Goal: Information Seeking & Learning: Understand process/instructions

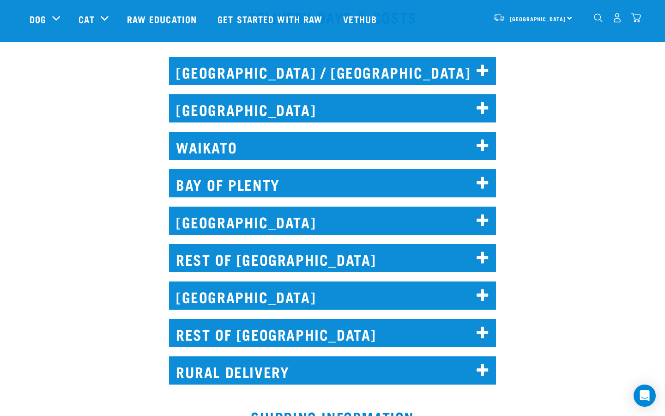
scroll to position [427, 0]
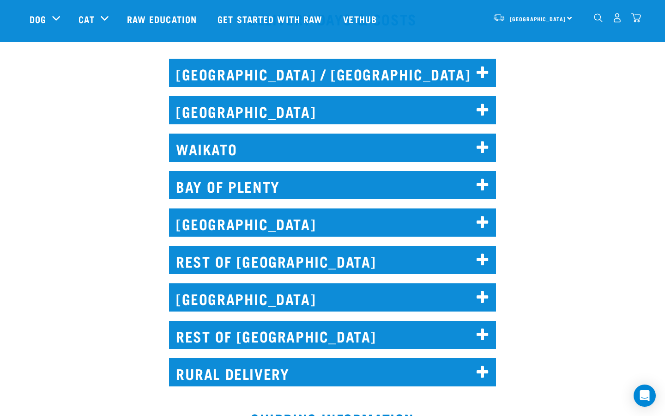
click at [241, 79] on h2 "[GEOGRAPHIC_DATA] / [GEOGRAPHIC_DATA]" at bounding box center [332, 73] width 327 height 28
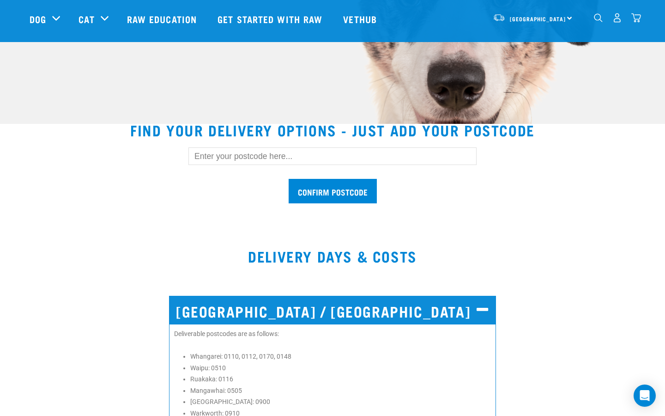
scroll to position [189, 0]
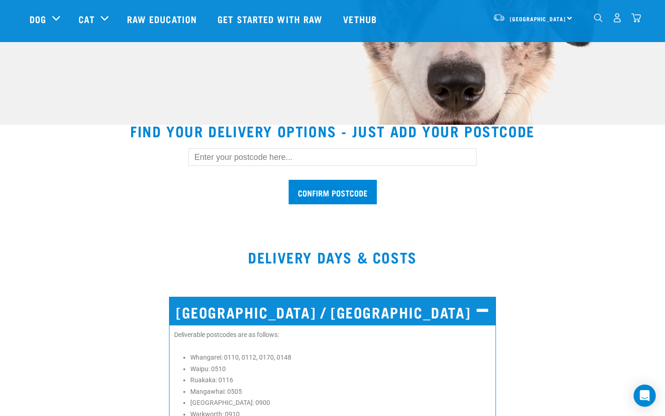
click at [265, 157] on input "text" at bounding box center [332, 157] width 288 height 18
type input "1010"
click at [346, 191] on input "Confirm postcode" at bounding box center [333, 192] width 88 height 24
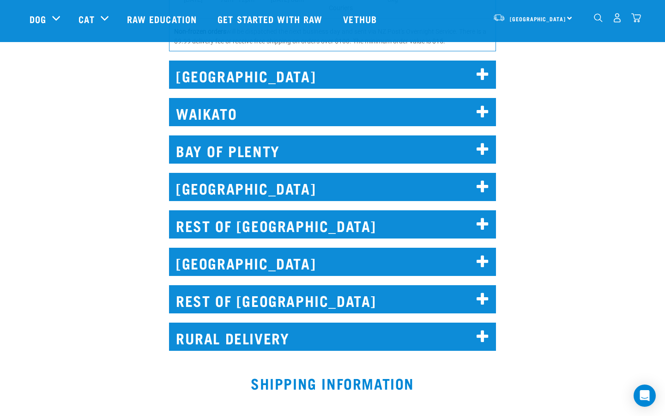
scroll to position [1855, 0]
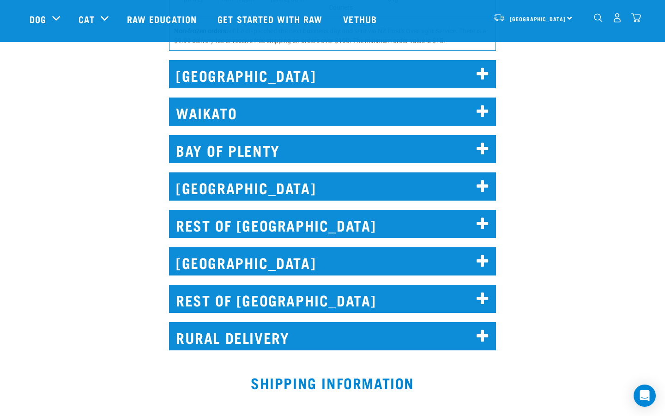
click at [358, 82] on h2 "[GEOGRAPHIC_DATA]" at bounding box center [332, 74] width 327 height 28
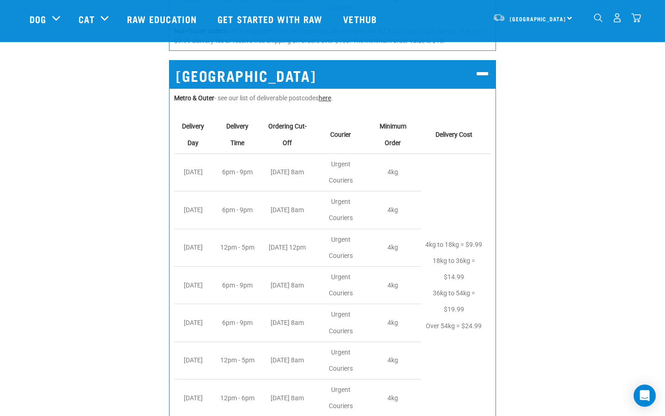
click at [331, 100] on link "here" at bounding box center [325, 97] width 12 height 7
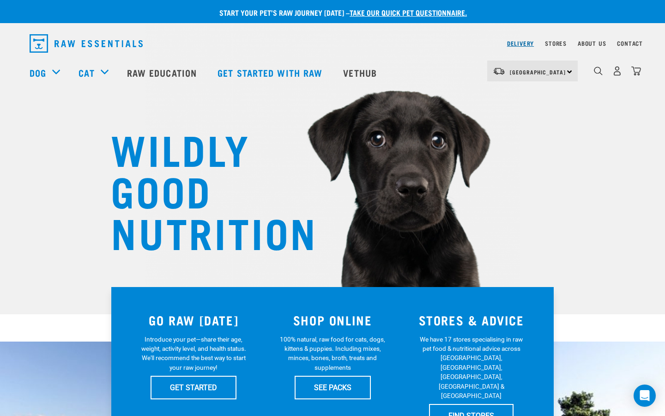
click at [522, 44] on link "Delivery" at bounding box center [520, 43] width 27 height 3
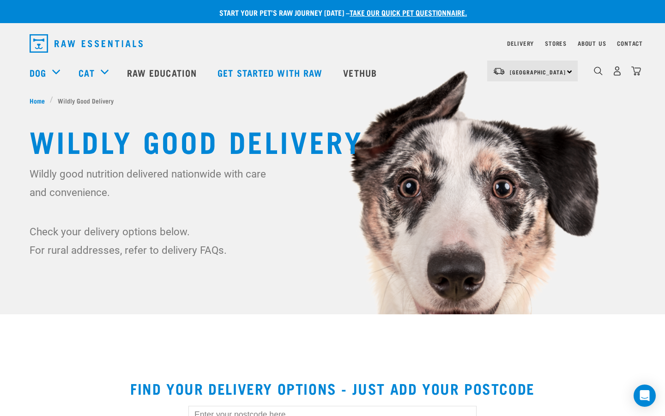
click at [154, 11] on p "Start your pet’s raw journey today – take our quick pet questionnaire." at bounding box center [339, 12] width 665 height 11
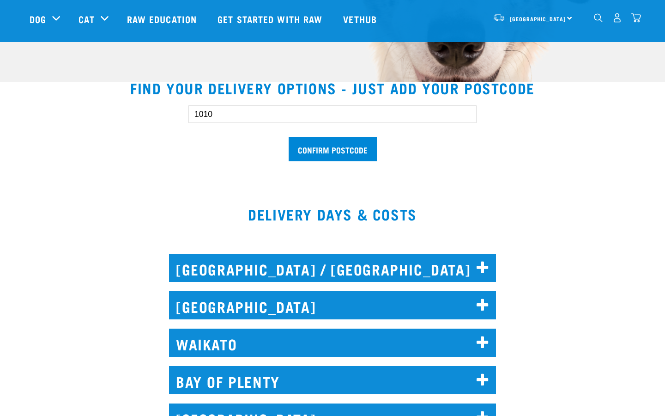
scroll to position [234, 0]
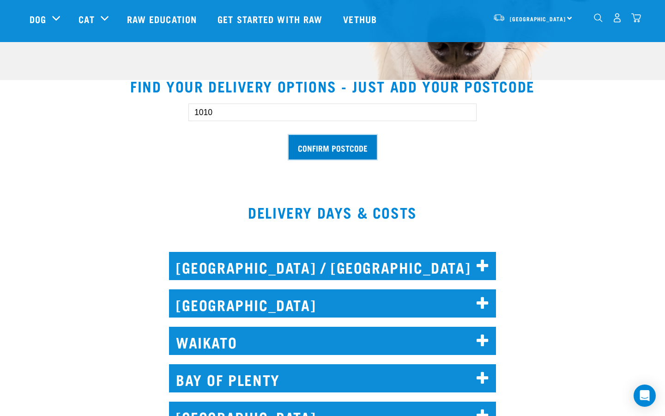
click at [347, 157] on input "Confirm postcode" at bounding box center [333, 147] width 88 height 24
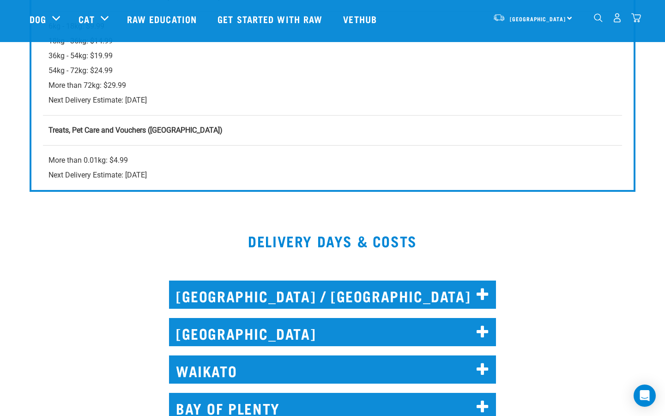
scroll to position [1277, 0]
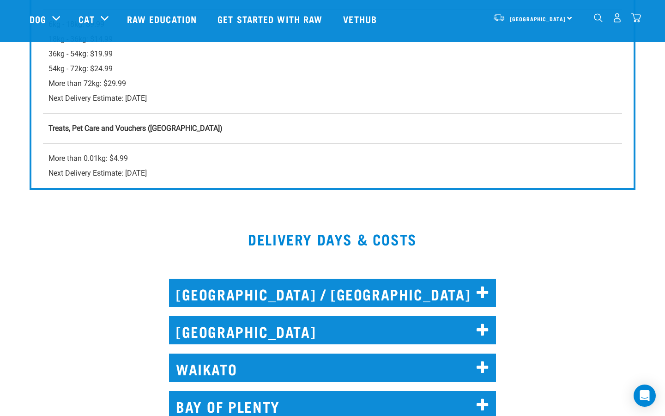
click at [208, 293] on h2 "[GEOGRAPHIC_DATA] / [GEOGRAPHIC_DATA]" at bounding box center [332, 292] width 327 height 28
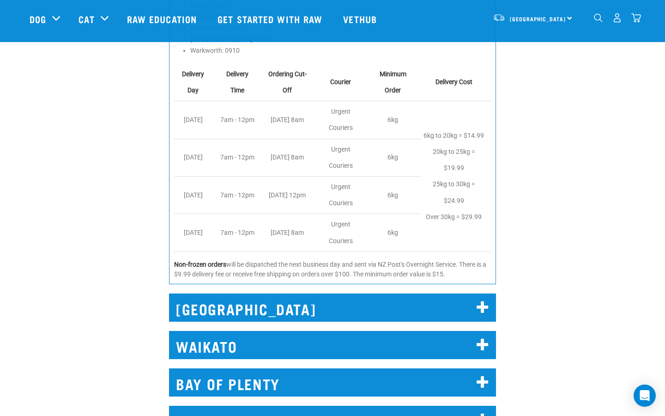
scroll to position [1626, 0]
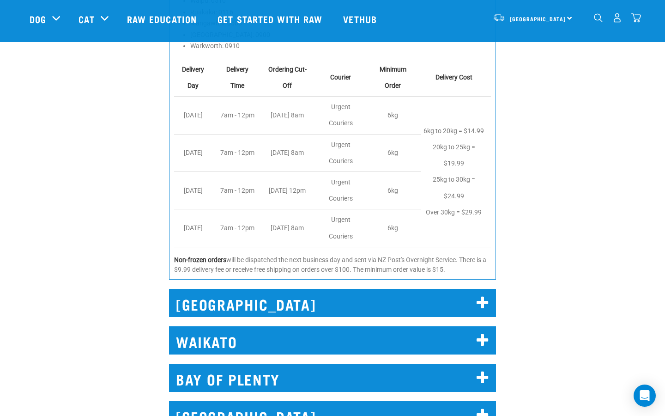
click at [208, 305] on h2 "[GEOGRAPHIC_DATA]" at bounding box center [332, 303] width 327 height 28
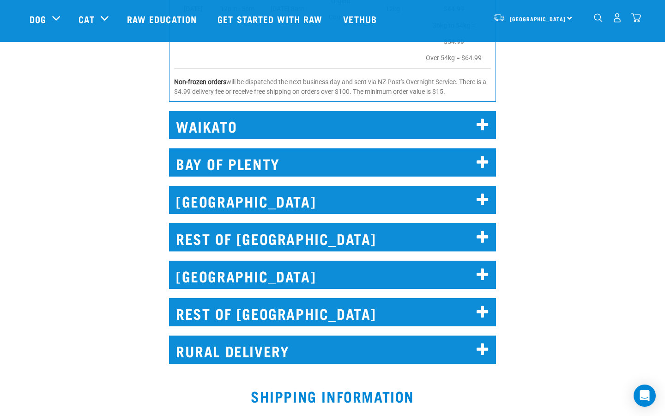
scroll to position [2559, 0]
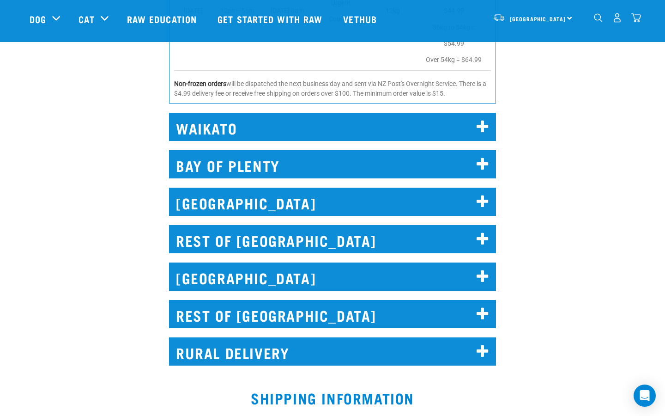
click at [211, 141] on h2 "WAIKATO" at bounding box center [332, 127] width 327 height 28
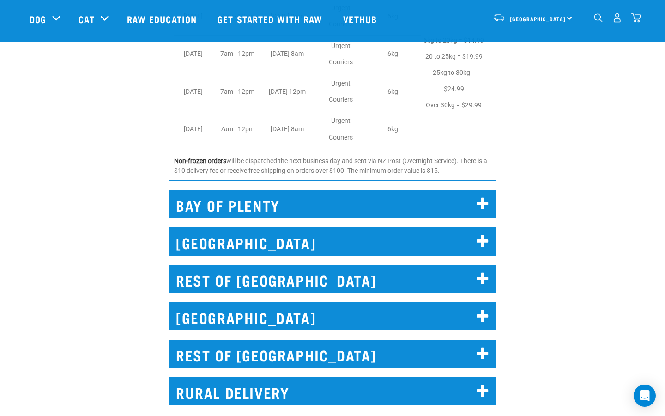
scroll to position [2792, 0]
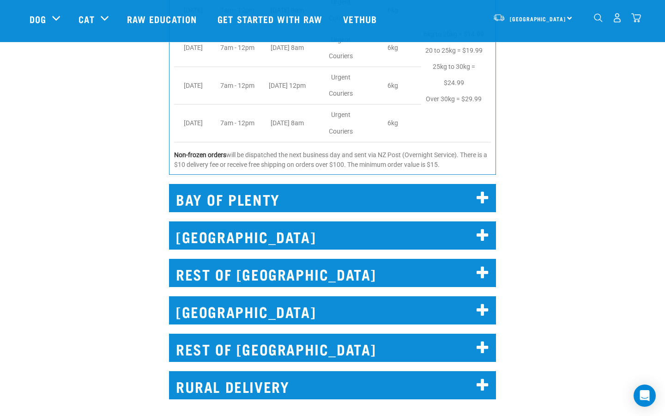
click at [225, 202] on h2 "BAY OF PLENTY" at bounding box center [332, 198] width 327 height 28
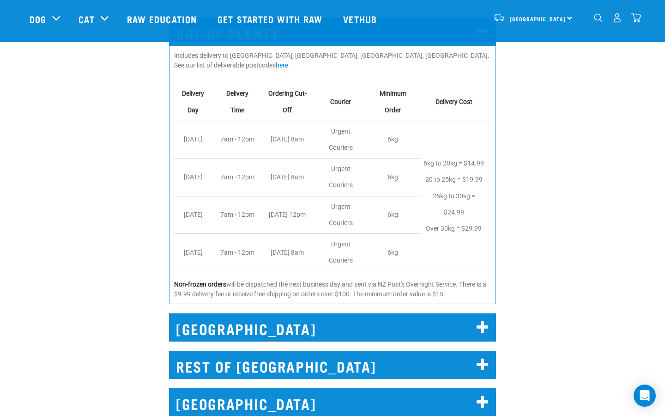
scroll to position [3032, 0]
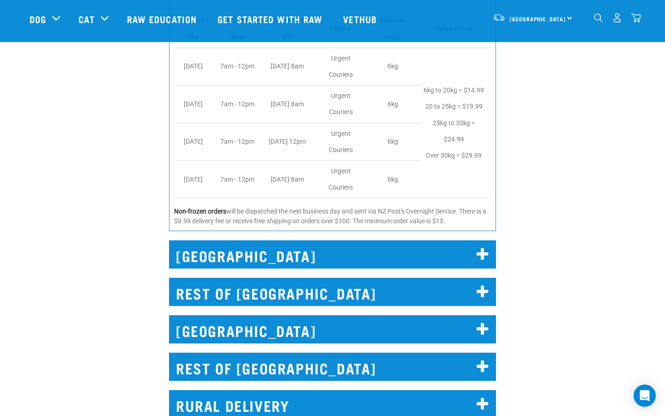
click at [217, 250] on h2 "[GEOGRAPHIC_DATA]" at bounding box center [332, 254] width 327 height 28
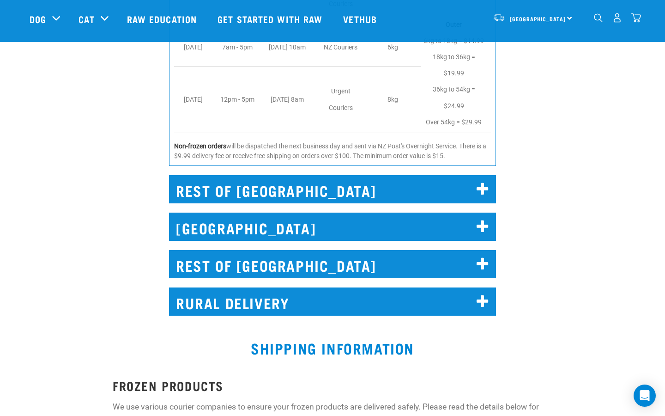
scroll to position [3535, 0]
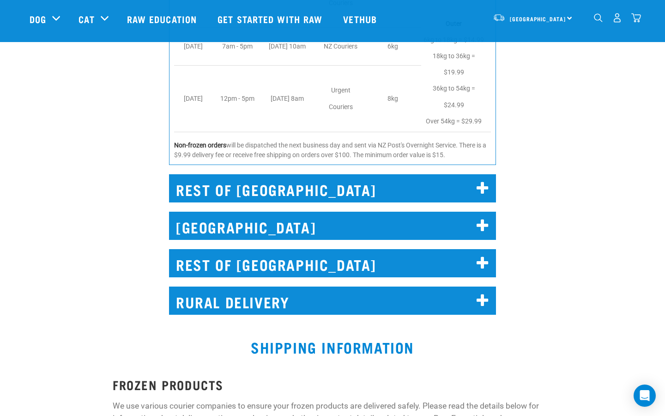
click at [205, 183] on h2 "REST OF [GEOGRAPHIC_DATA]" at bounding box center [332, 188] width 327 height 28
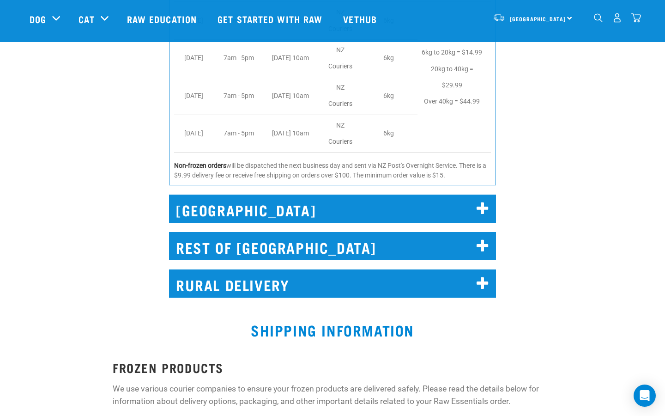
scroll to position [4106, 0]
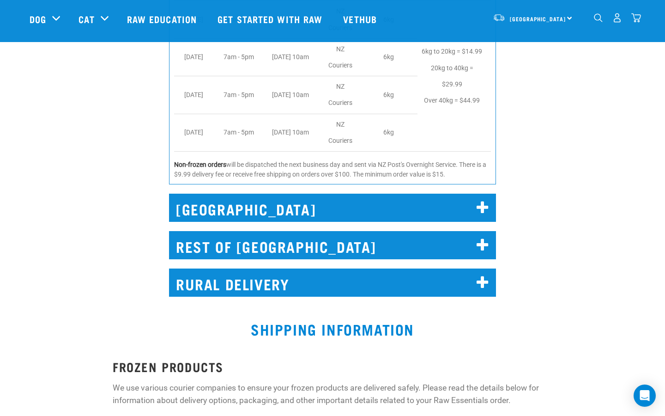
click at [211, 193] on h2 "[GEOGRAPHIC_DATA]" at bounding box center [332, 207] width 327 height 28
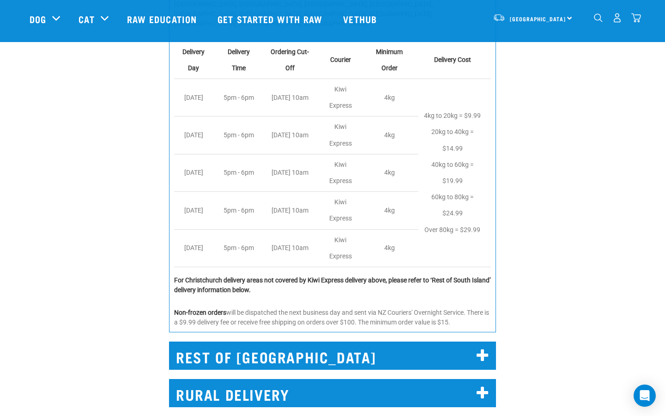
scroll to position [4466, 0]
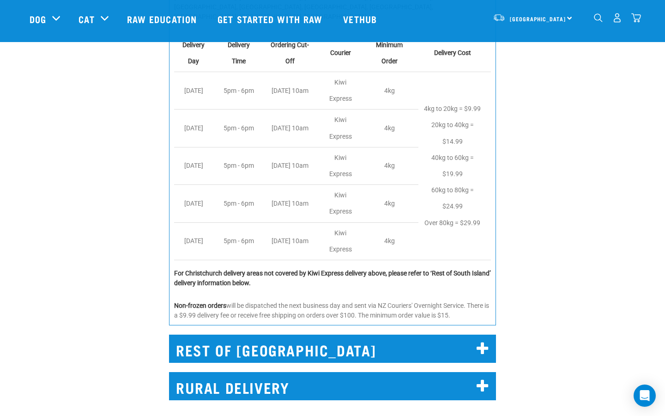
click at [215, 334] on h2 "REST OF [GEOGRAPHIC_DATA]" at bounding box center [332, 348] width 327 height 28
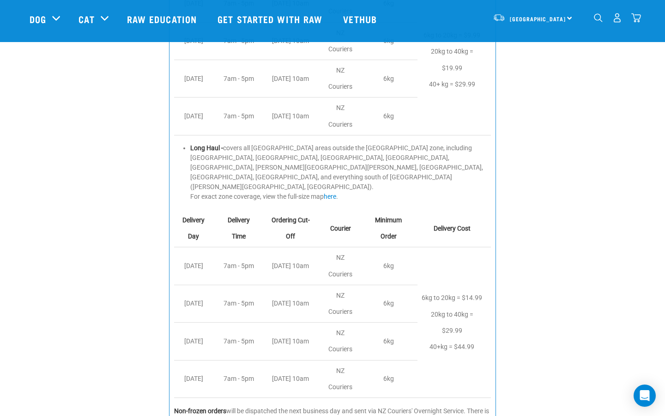
scroll to position [4958, 0]
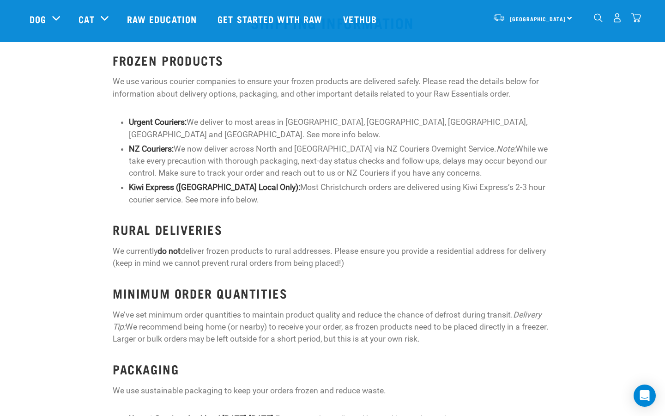
scroll to position [5589, 0]
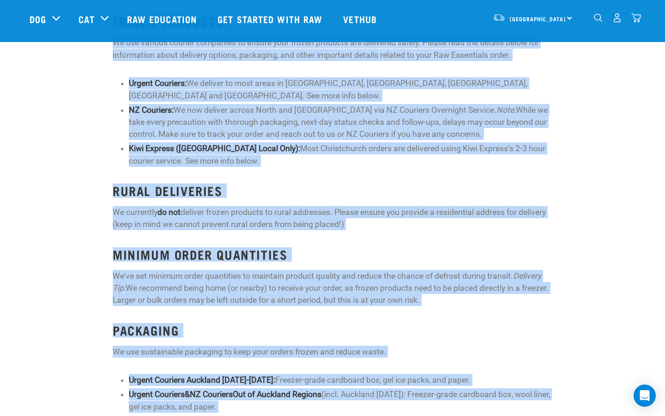
drag, startPoint x: 167, startPoint y: 264, endPoint x: 568, endPoint y: 415, distance: 428.3
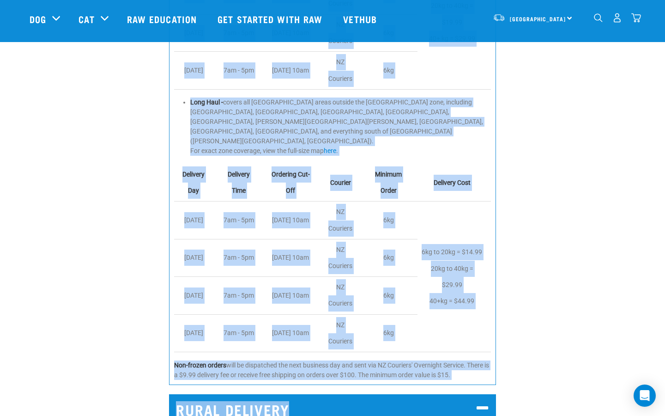
scroll to position [4959, 0]
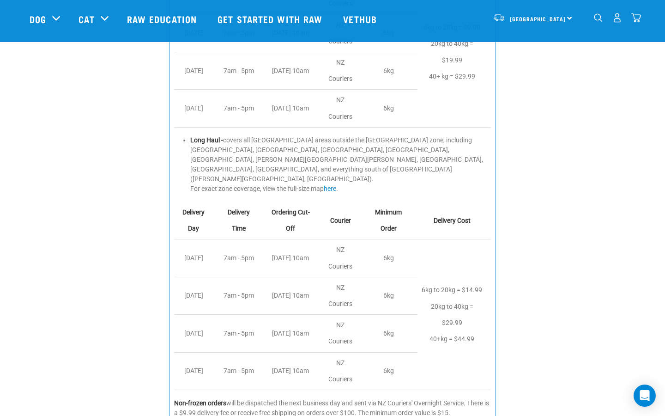
click at [552, 224] on div "REST OF [GEOGRAPHIC_DATA] [GEOGRAPHIC_DATA] - covers areas outside of [GEOGRAPH…" at bounding box center [332, 129] width 676 height 601
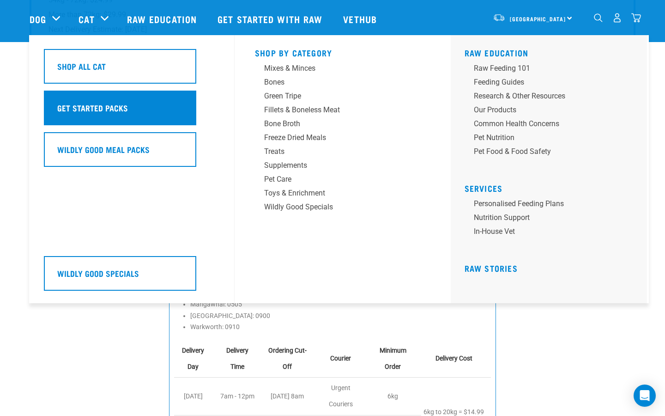
scroll to position [1334, 0]
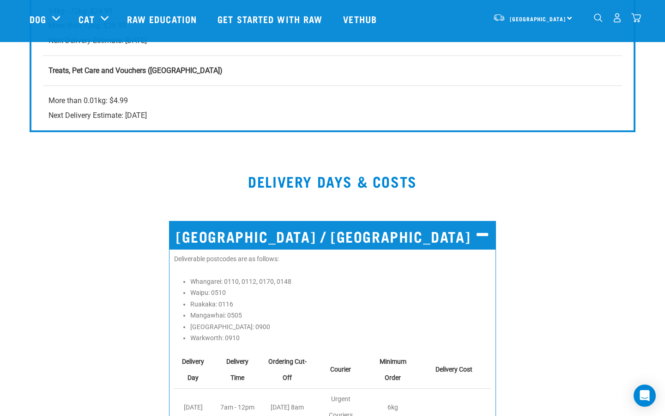
drag, startPoint x: 473, startPoint y: 260, endPoint x: 163, endPoint y: 223, distance: 311.5
copy div "[GEOGRAPHIC_DATA] / [GEOGRAPHIC_DATA] Deliverable postcodes are as follows: [GE…"
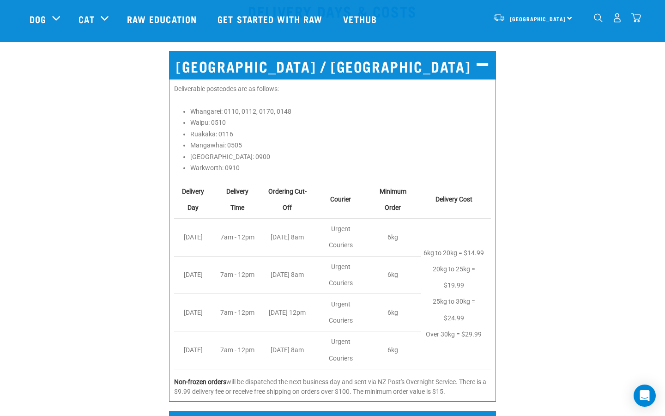
scroll to position [1507, 0]
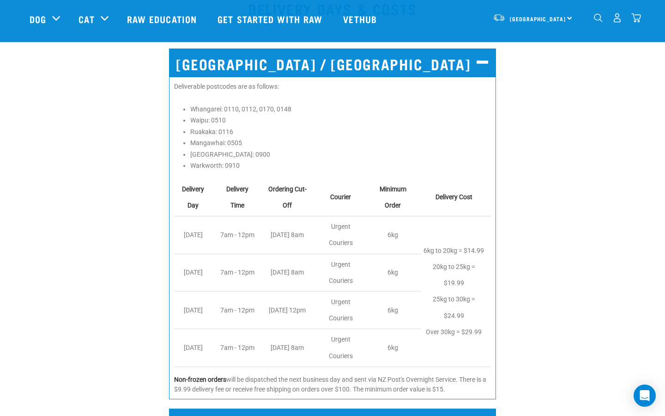
click at [521, 238] on div "[GEOGRAPHIC_DATA] / [GEOGRAPHIC_DATA] Deliverable postcodes are as follows: Wha…" at bounding box center [332, 221] width 676 height 371
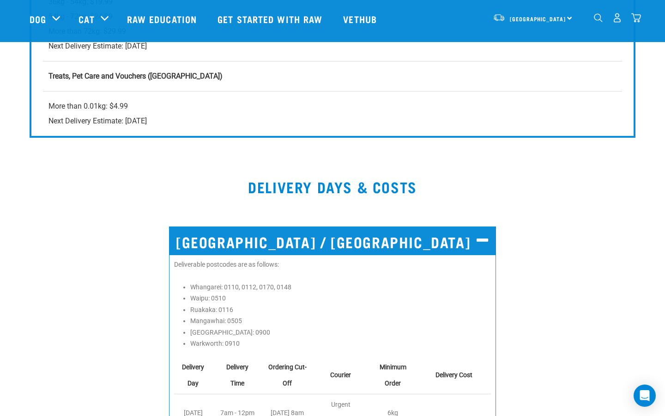
scroll to position [1321, 0]
